Goal: Task Accomplishment & Management: Manage account settings

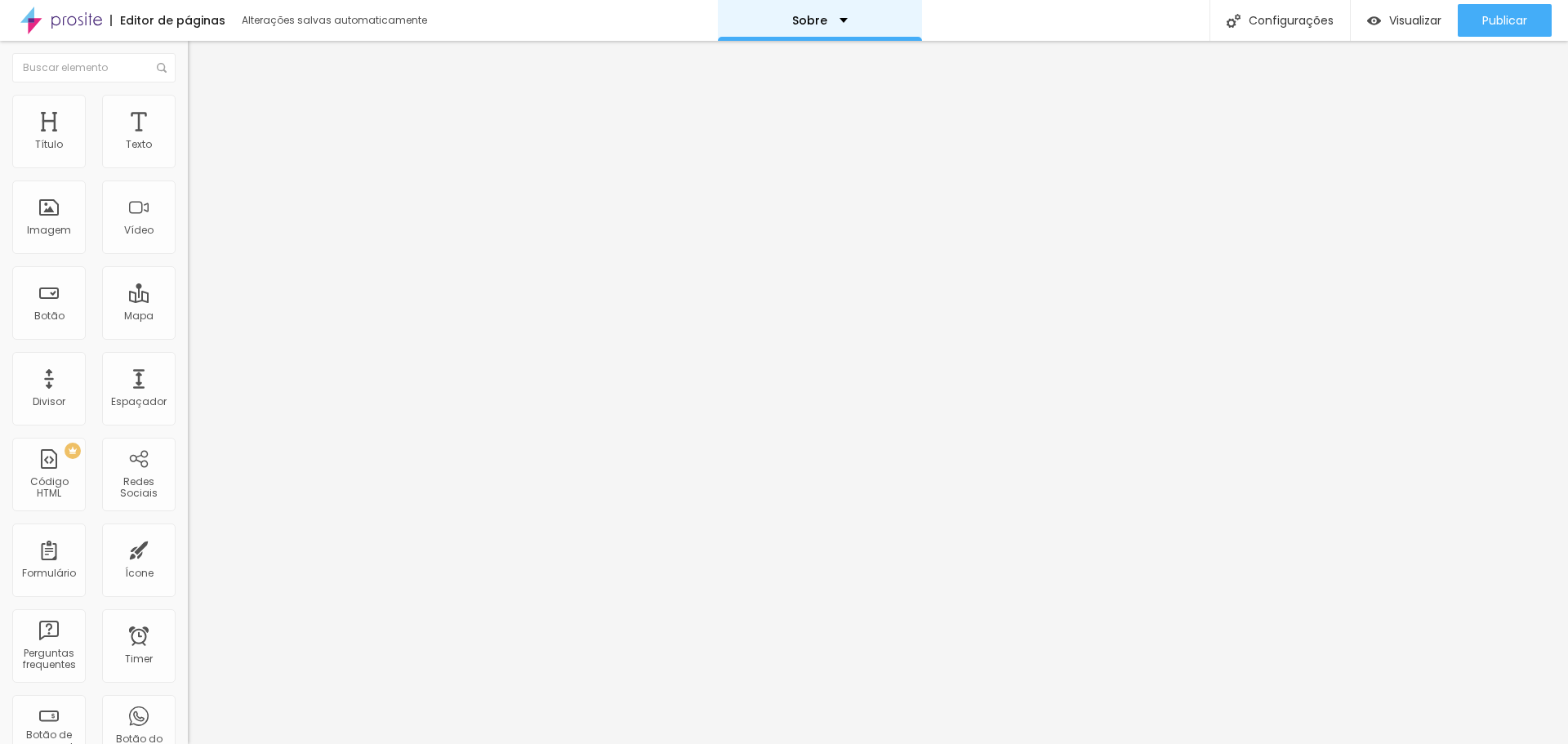
click at [835, 23] on div "Sobre" at bounding box center [820, 20] width 56 height 11
click at [758, 59] on link "Contato" at bounding box center [731, 50] width 53 height 17
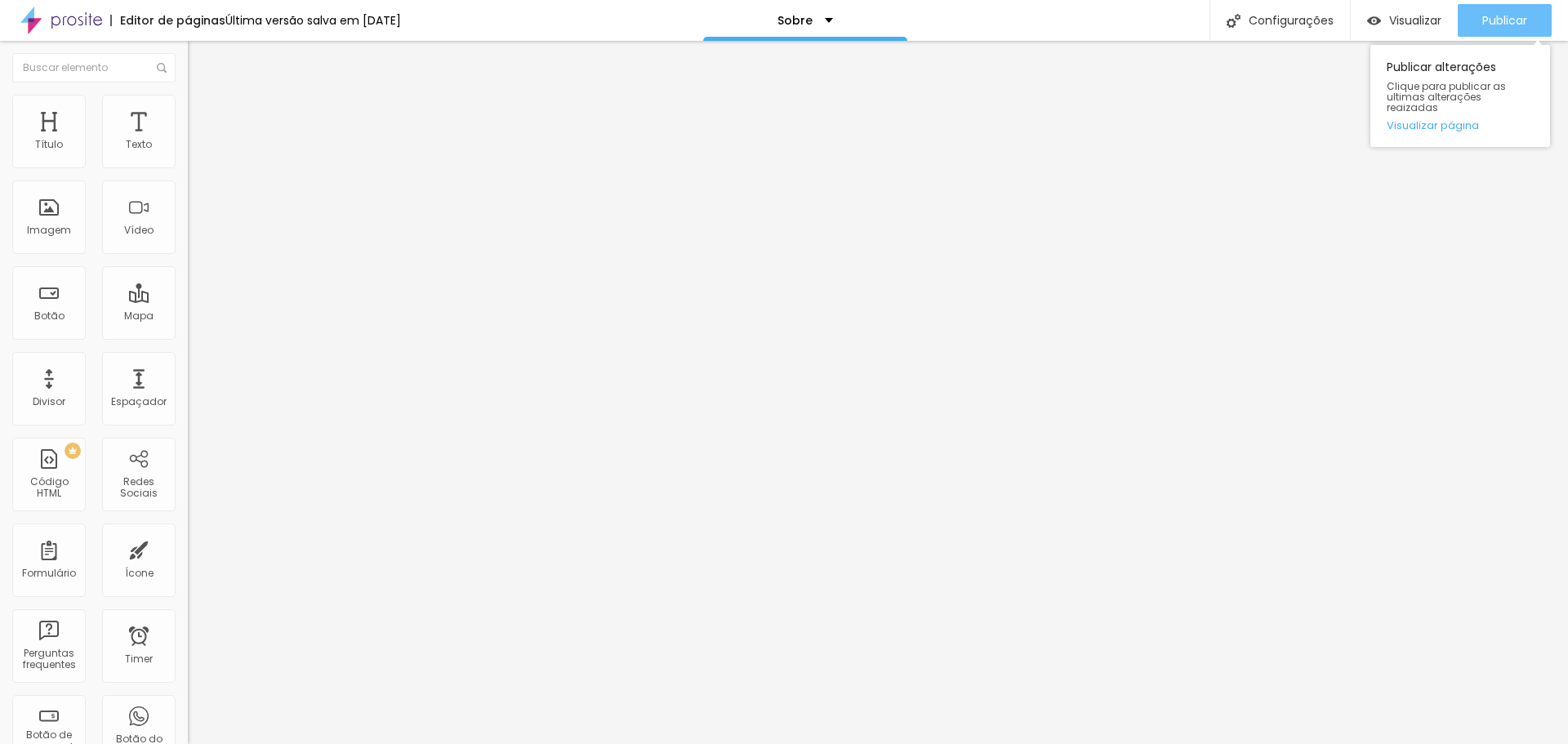
click at [1510, 23] on span "Publicar" at bounding box center [1504, 20] width 45 height 13
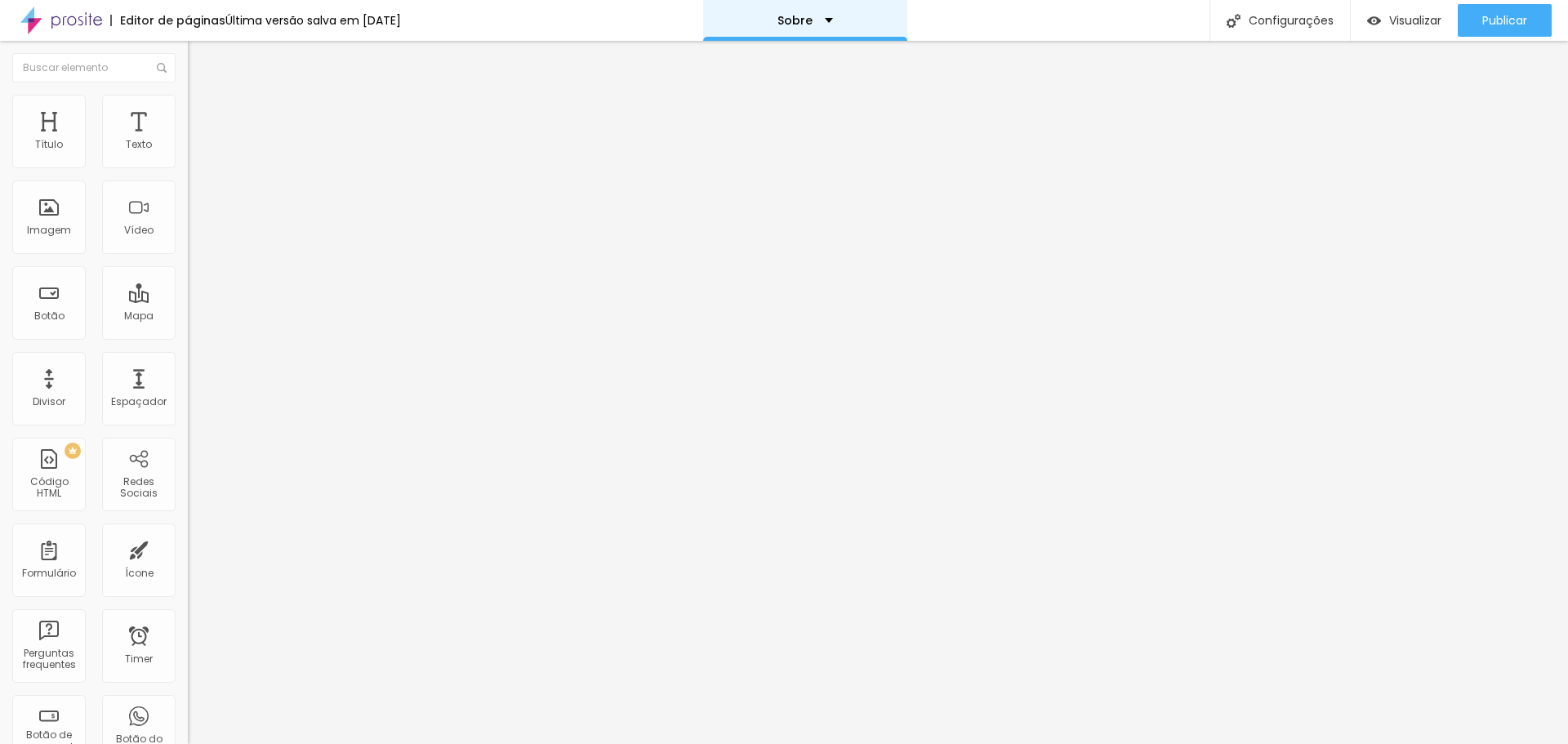
click at [825, 28] on div "Sobre" at bounding box center [805, 20] width 204 height 41
click at [822, 11] on div "Sobre" at bounding box center [805, 6] width 33 height 11
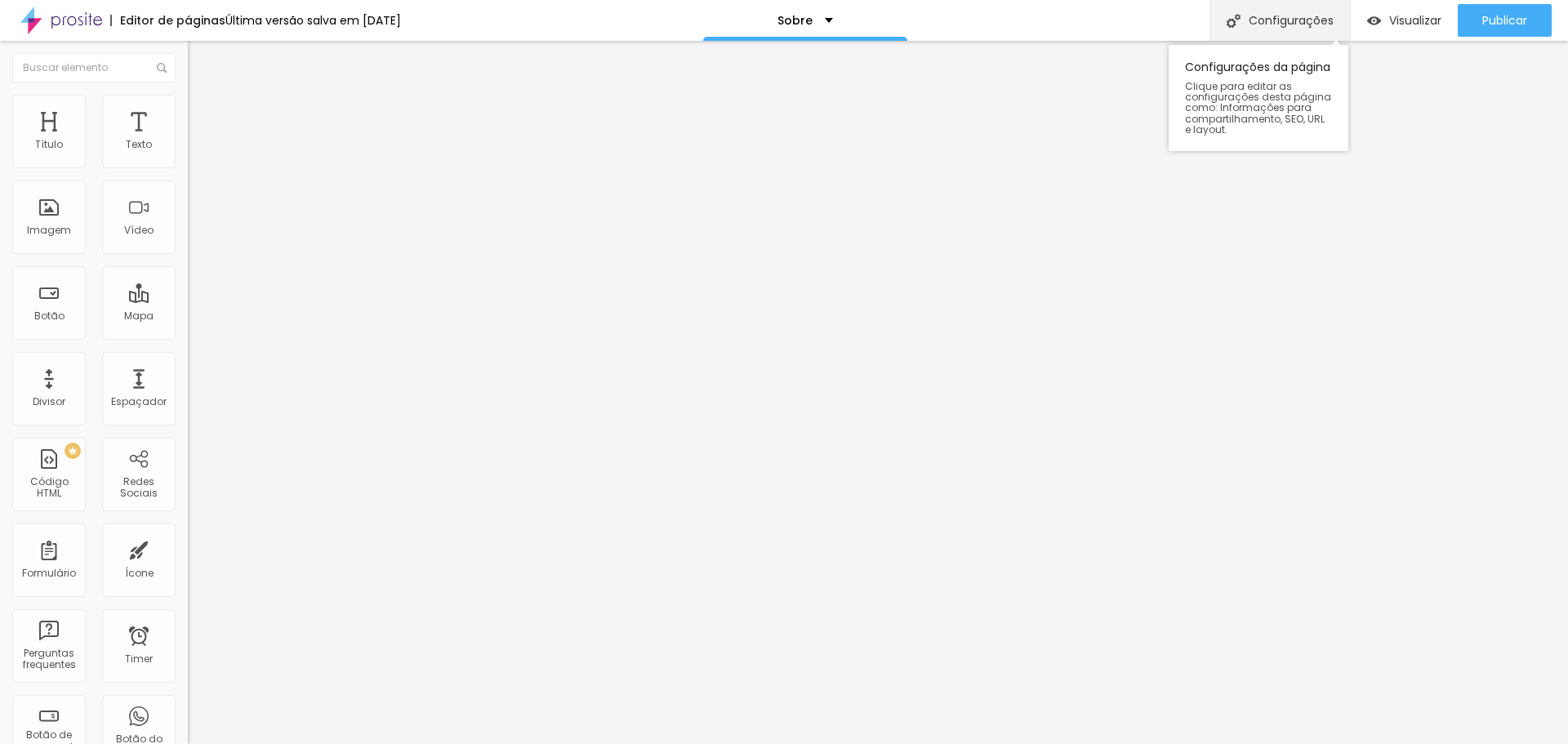
click at [1285, 10] on div "Configurações" at bounding box center [1279, 20] width 140 height 41
type input "/sobre"
drag, startPoint x: 698, startPoint y: 188, endPoint x: 621, endPoint y: 188, distance: 77.0
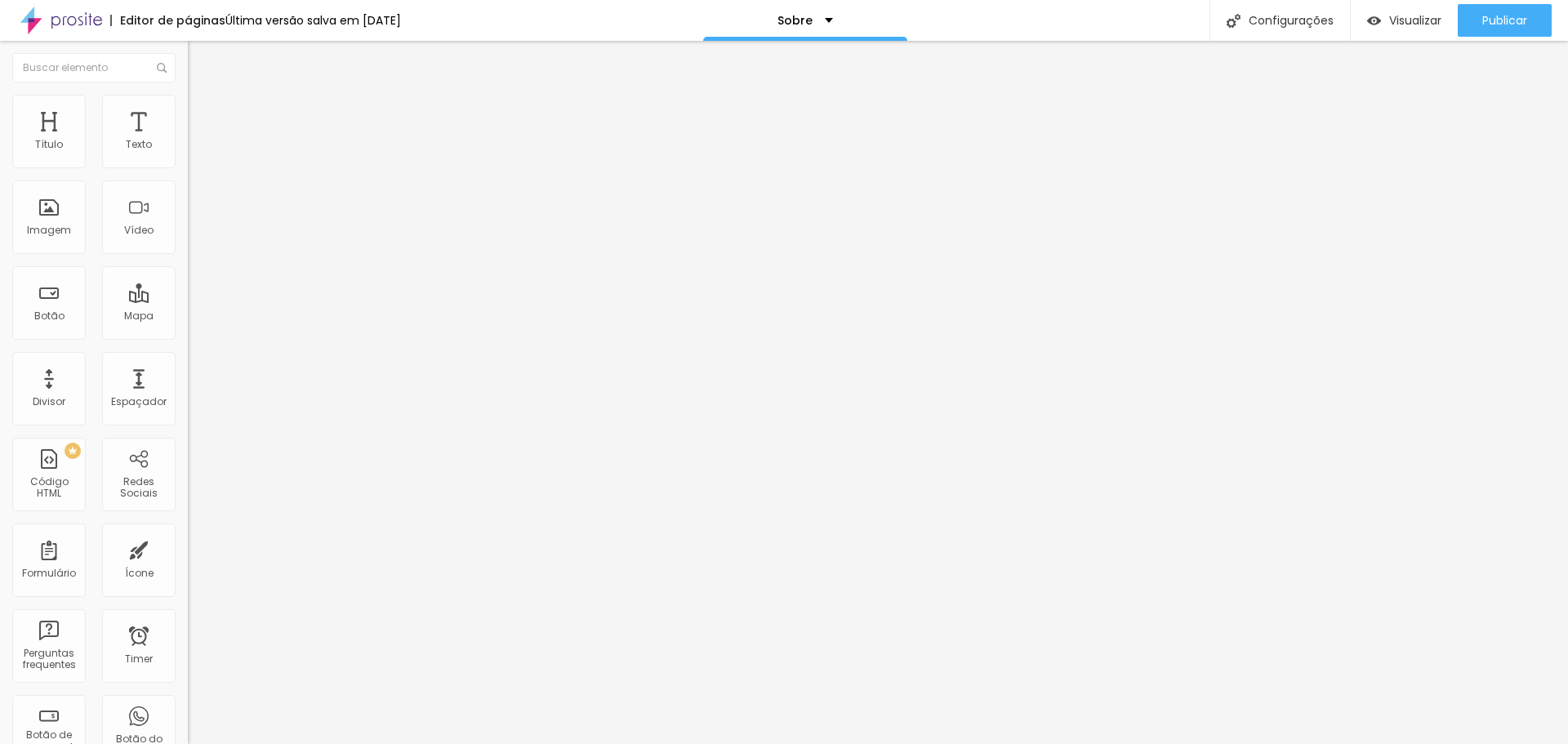
click at [68, 8] on img at bounding box center [61, 20] width 82 height 41
click at [1507, 27] on span "Publicar" at bounding box center [1504, 20] width 45 height 13
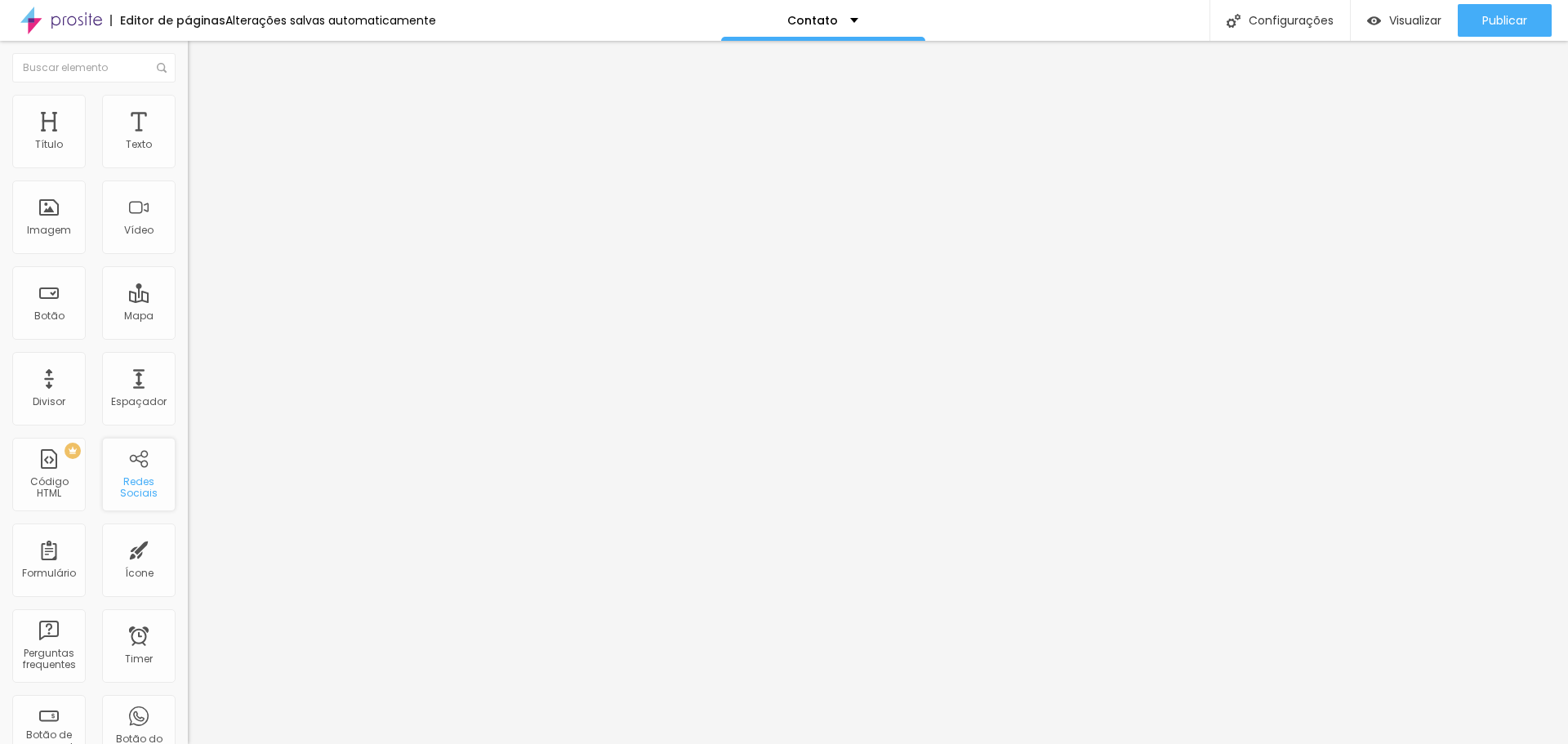
click at [137, 455] on div "Redes Sociais" at bounding box center [138, 474] width 73 height 73
click at [188, 474] on div "Instagram" at bounding box center [282, 479] width 188 height 10
click at [188, 700] on input "https://" at bounding box center [285, 709] width 196 height 17
drag, startPoint x: 99, startPoint y: 299, endPoint x: 0, endPoint y: 287, distance: 99.7
click at [188, 287] on div "TikTok Rede social TikTok Endereço URL Abrir em uma nova aba Instagram Rede soc…" at bounding box center [282, 721] width 188 height 1188
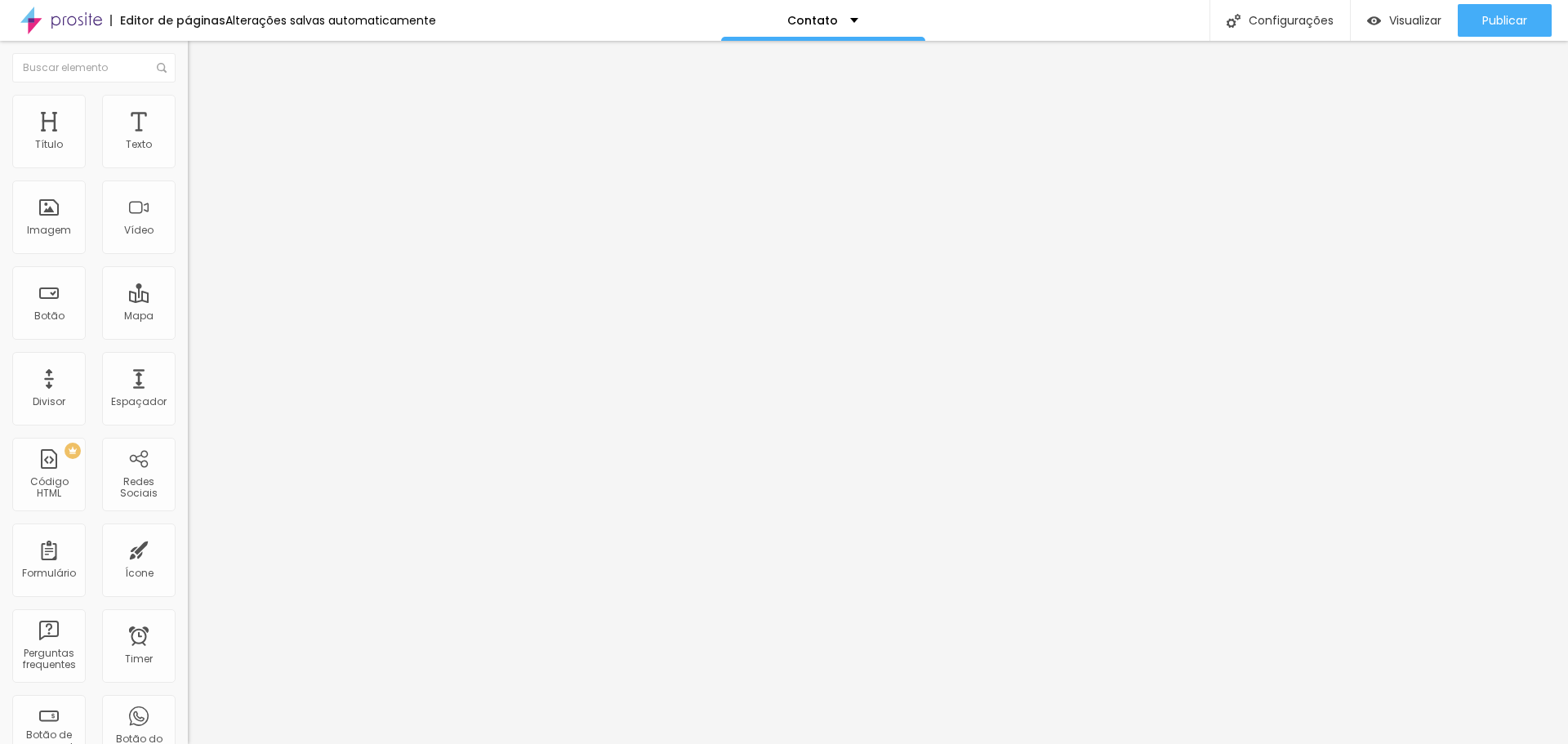
paste input "97034-9159"
drag, startPoint x: 101, startPoint y: 295, endPoint x: 0, endPoint y: 295, distance: 101.0
click at [188, 295] on div "TikTok Rede social TikTok Endereço URL Abrir em uma nova aba Instagram Rede soc…" at bounding box center [282, 721] width 188 height 1188
paste input "www.instagram.com/alves_veiga_"
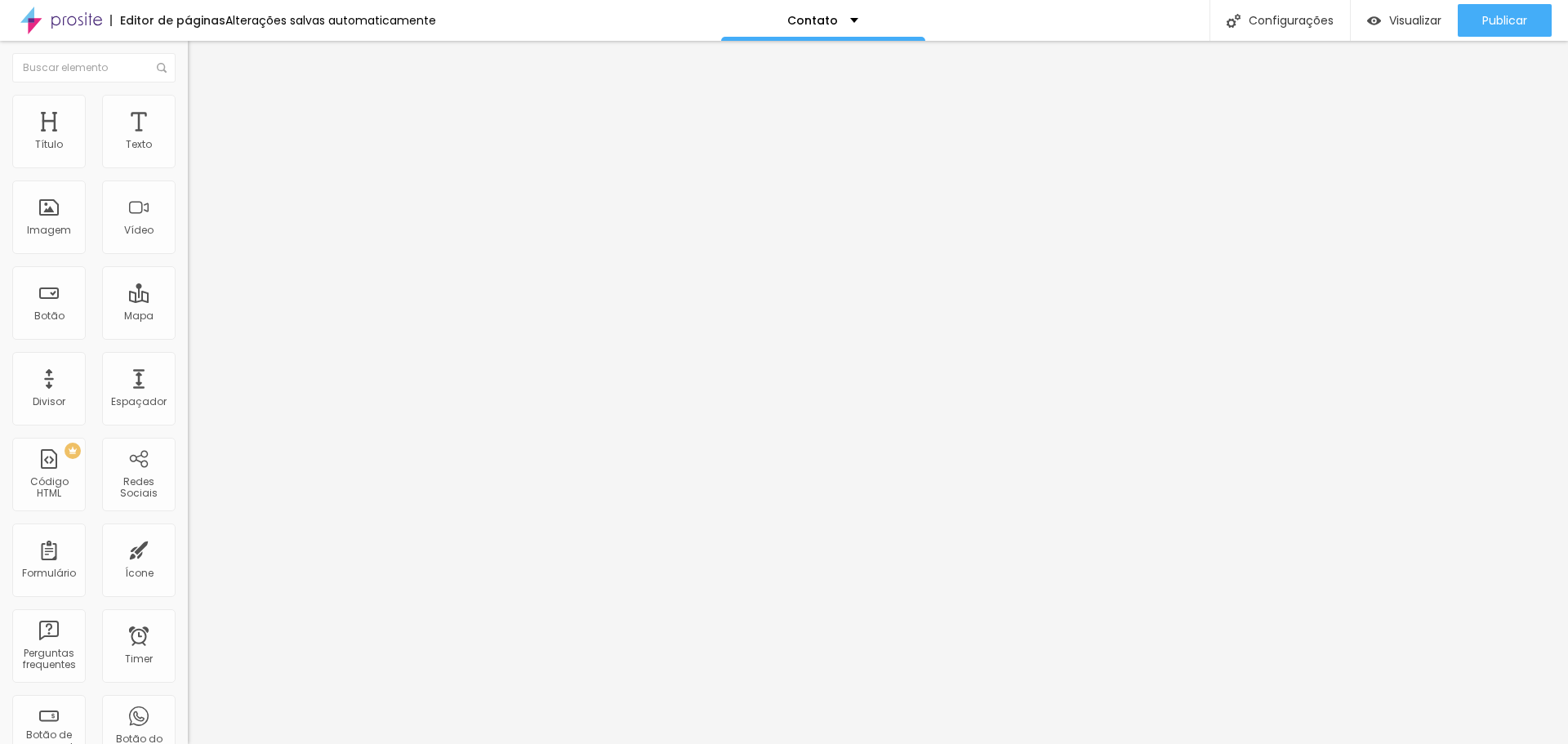
type input "https://www.instagram.com/alves_veiga_"
click at [188, 165] on img at bounding box center [193, 170] width 11 height 11
type input "https://www.instagram.com/alves_veiga_"
type input "https://"
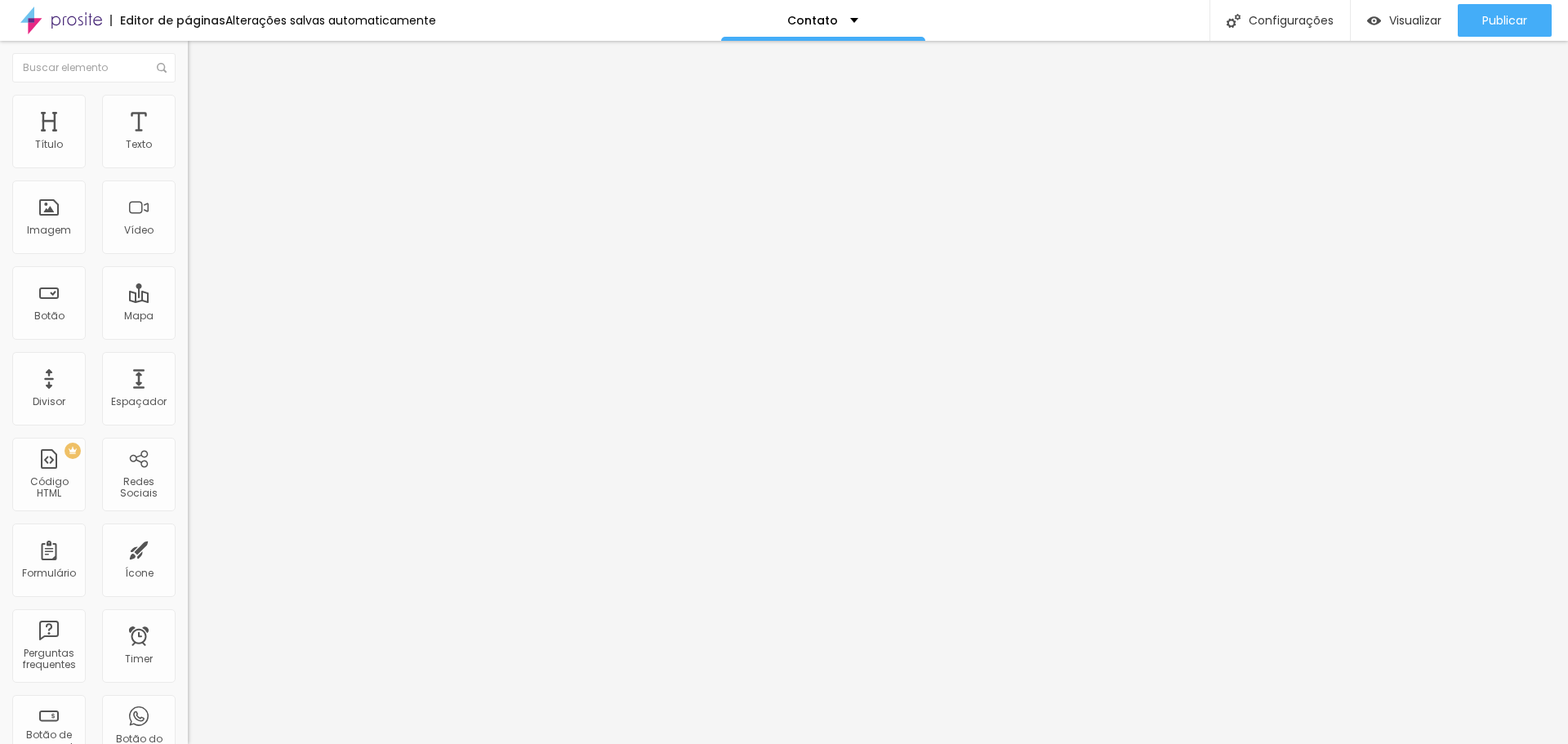
click at [1516, 23] on span "Publicar" at bounding box center [1504, 20] width 45 height 13
click at [188, 649] on img at bounding box center [193, 655] width 11 height 11
click at [188, 330] on div "Instagram" at bounding box center [282, 335] width 188 height 10
click at [188, 98] on ul "Conteúdo Estilo Avançado" at bounding box center [282, 102] width 188 height 49
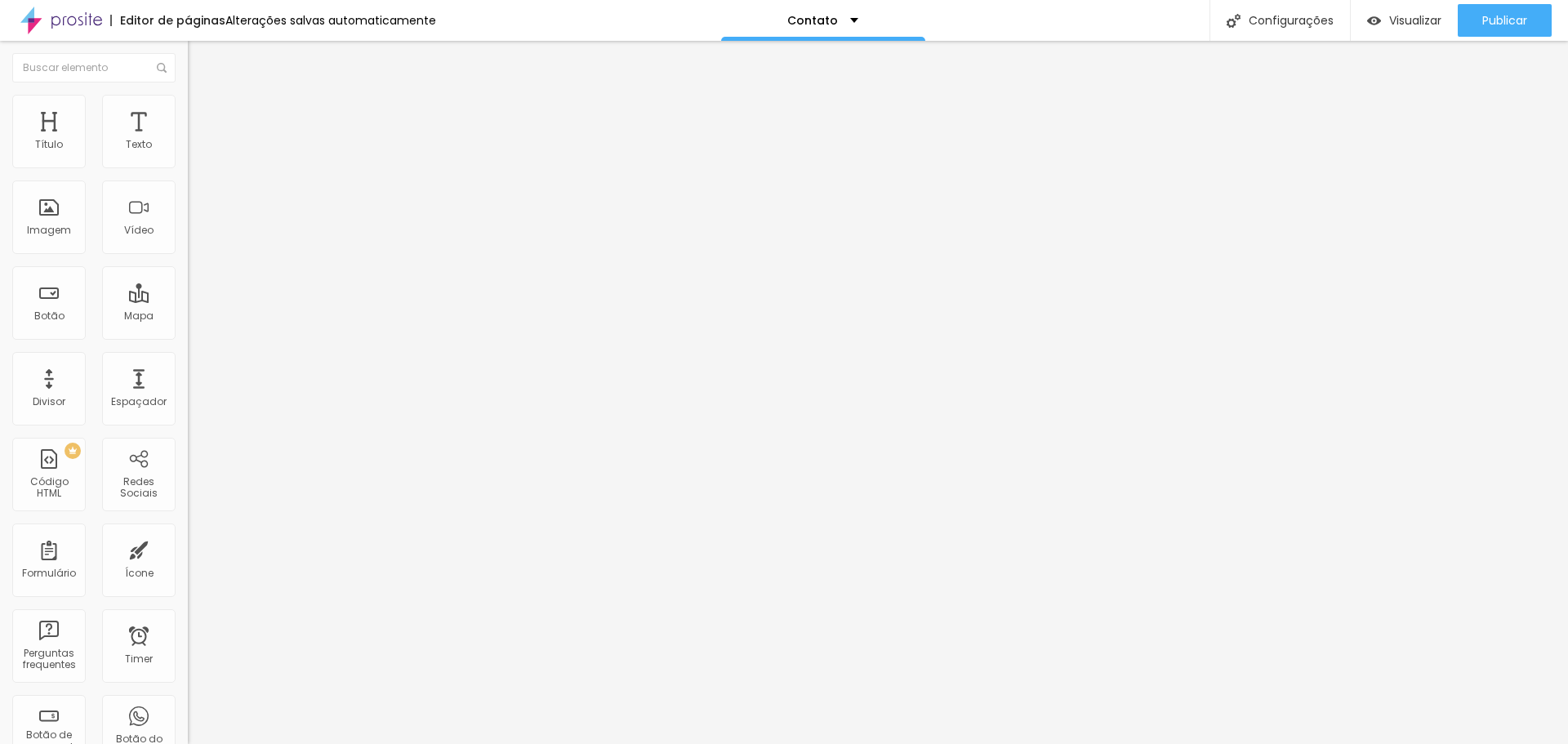
click at [188, 98] on img at bounding box center [195, 102] width 15 height 15
click at [203, 115] on span "Avançado" at bounding box center [230, 122] width 54 height 14
click at [188, 95] on li "Conteúdo" at bounding box center [282, 86] width 188 height 17
click at [188, 662] on img at bounding box center [193, 668] width 11 height 11
click at [188, 623] on button "+ Adicionar Icone" at bounding box center [239, 631] width 102 height 17
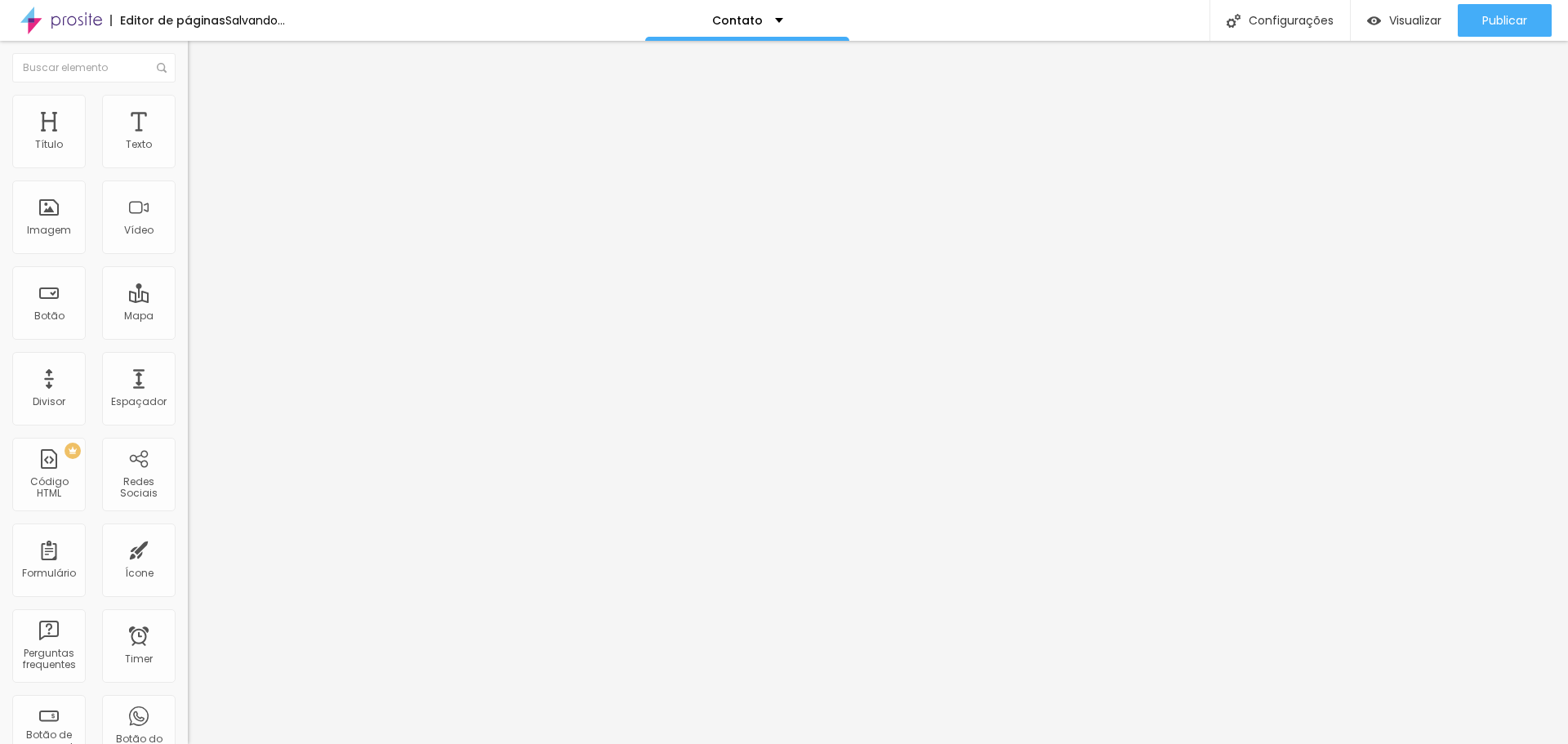
drag, startPoint x: 98, startPoint y: 332, endPoint x: 0, endPoint y: 330, distance: 98.0
paste input "www.instagram.com/alves_veiga_"
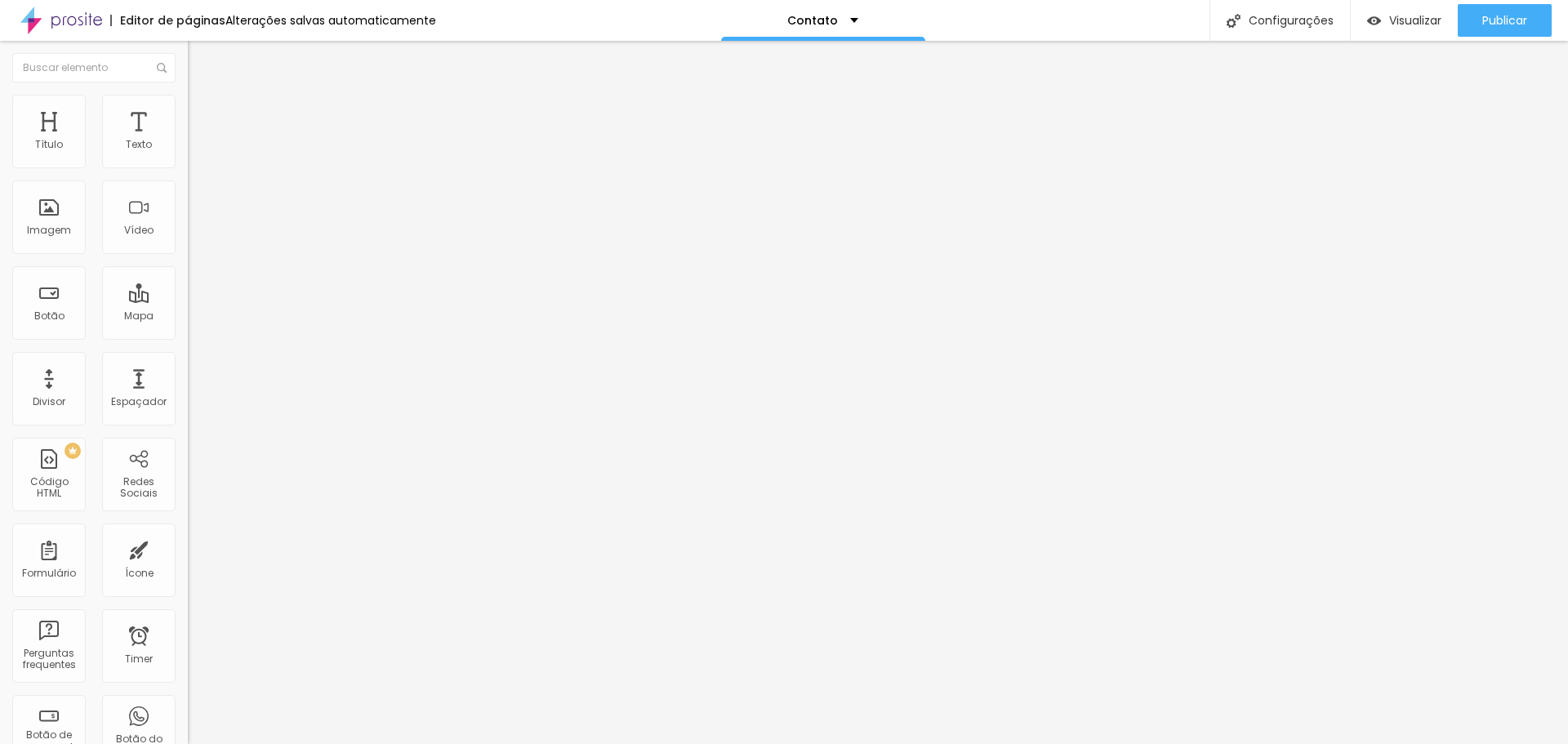
type input "https://www.instagram.com/alves_veiga_"
drag, startPoint x: 160, startPoint y: 179, endPoint x: 72, endPoint y: 179, distance: 88.0
click at [188, 179] on div "(11)97034-9159 + 55" at bounding box center [282, 329] width 188 height 358
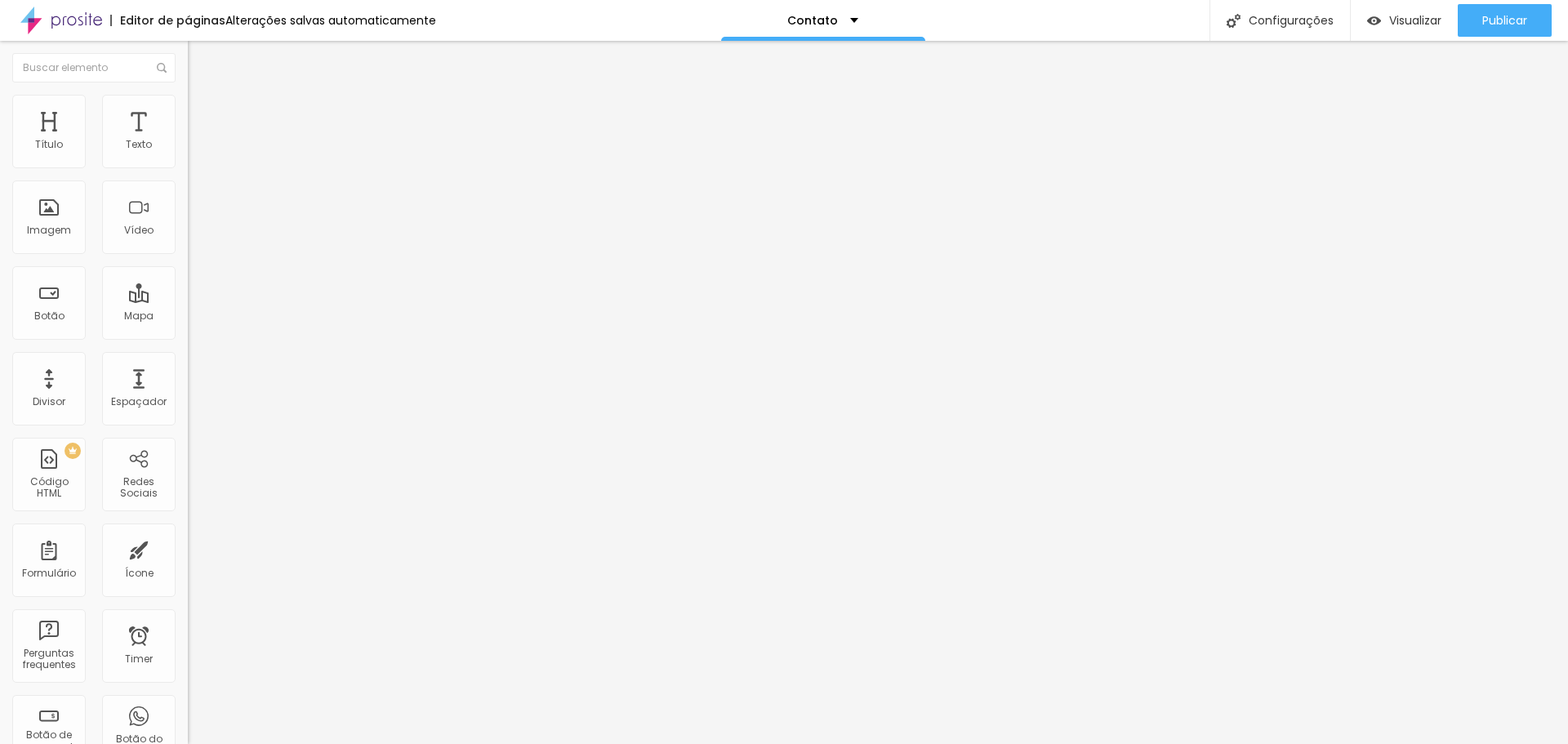
paste input "(11)97034-9159"
type input "https://wa.me/5511970349159"
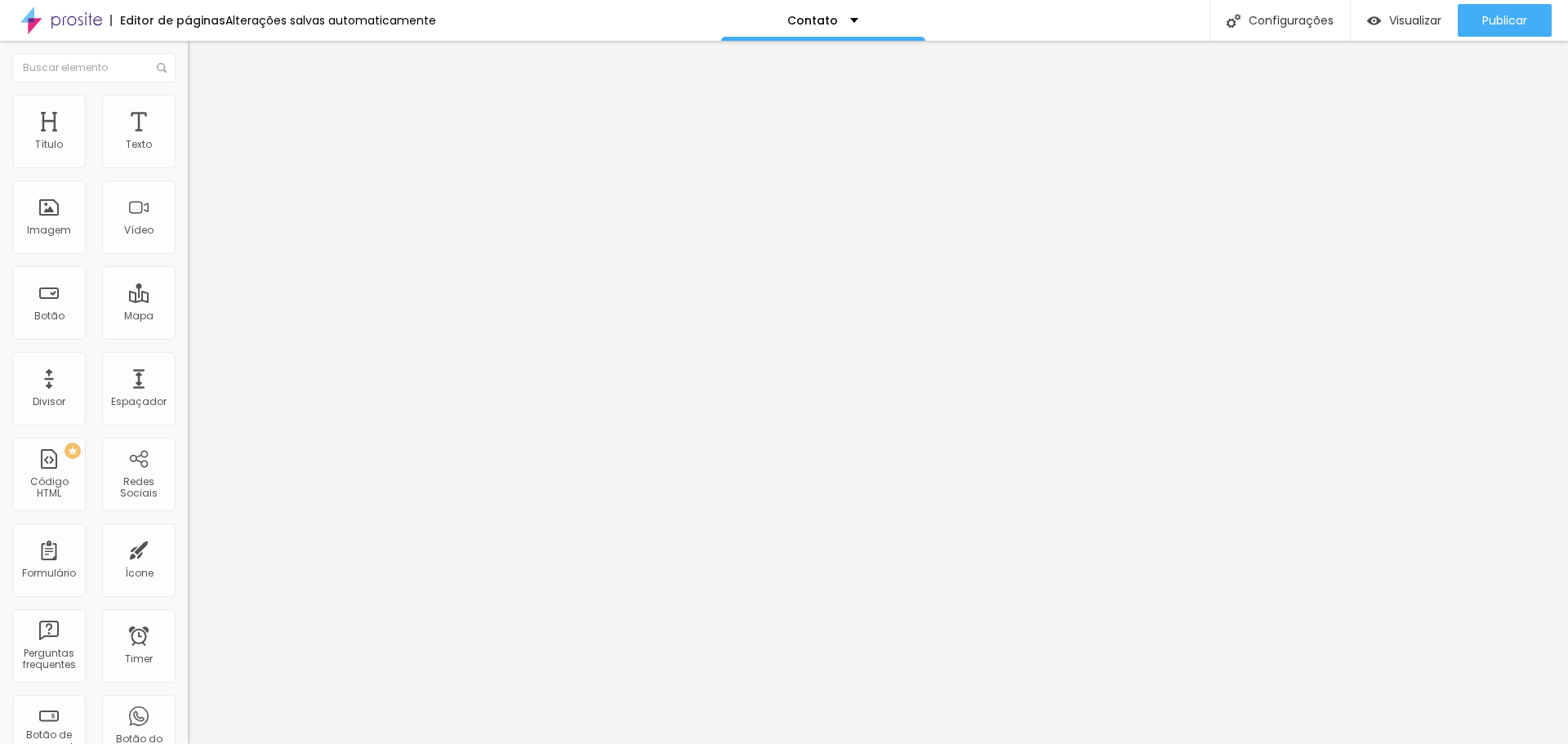
scroll to position [0, 0]
click at [1503, 20] on span "Publicar" at bounding box center [1504, 20] width 45 height 13
click at [829, 16] on p "Contato" at bounding box center [812, 20] width 50 height 11
click at [742, 71] on link "Sobre" at bounding box center [723, 62] width 36 height 17
click at [1494, 2] on div "Publicar Publicar alterações Clique para publicar as ultimas alterações reaizad…" at bounding box center [1504, 20] width 94 height 41
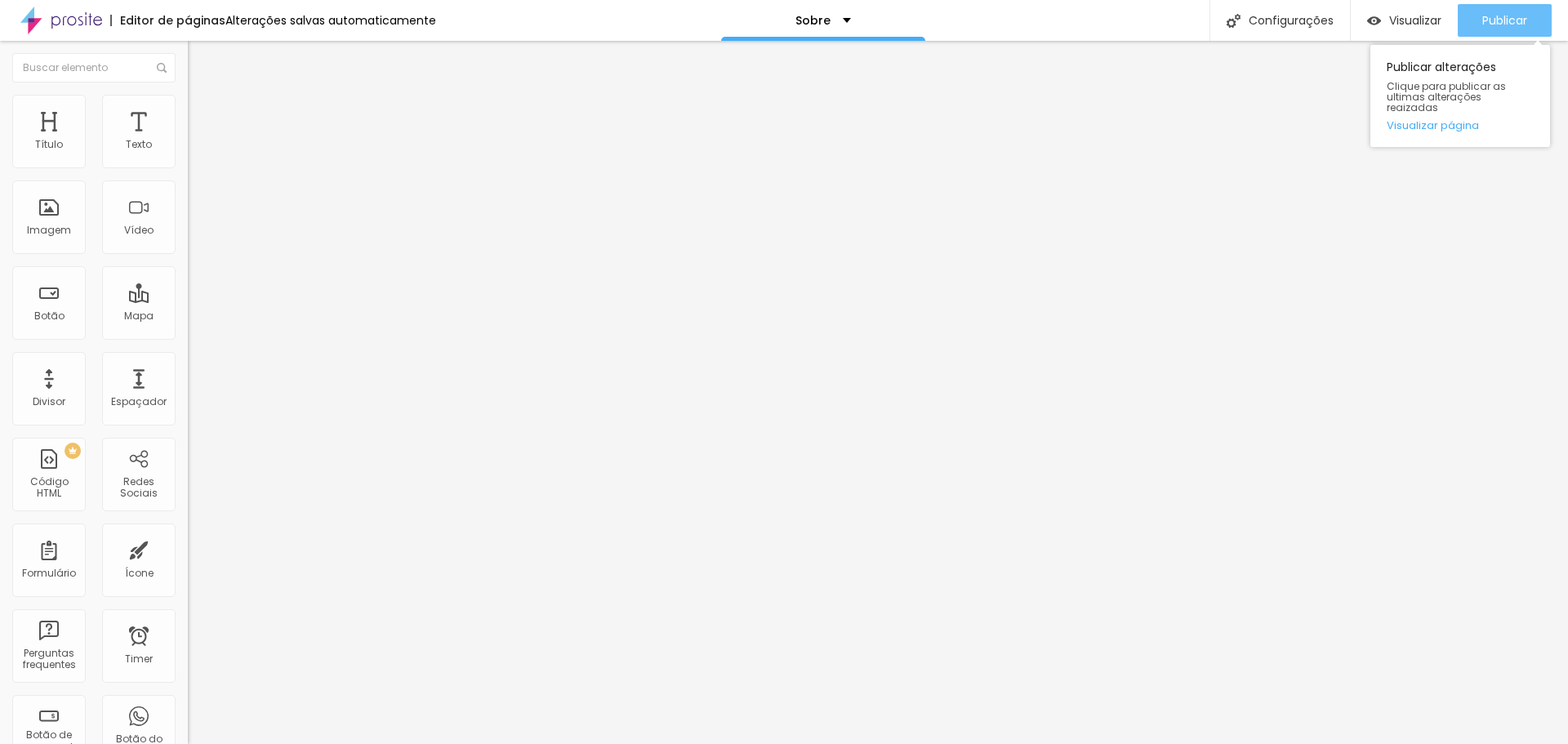
click at [1489, 17] on span "Publicar" at bounding box center [1504, 20] width 45 height 13
